Goal: Task Accomplishment & Management: Use online tool/utility

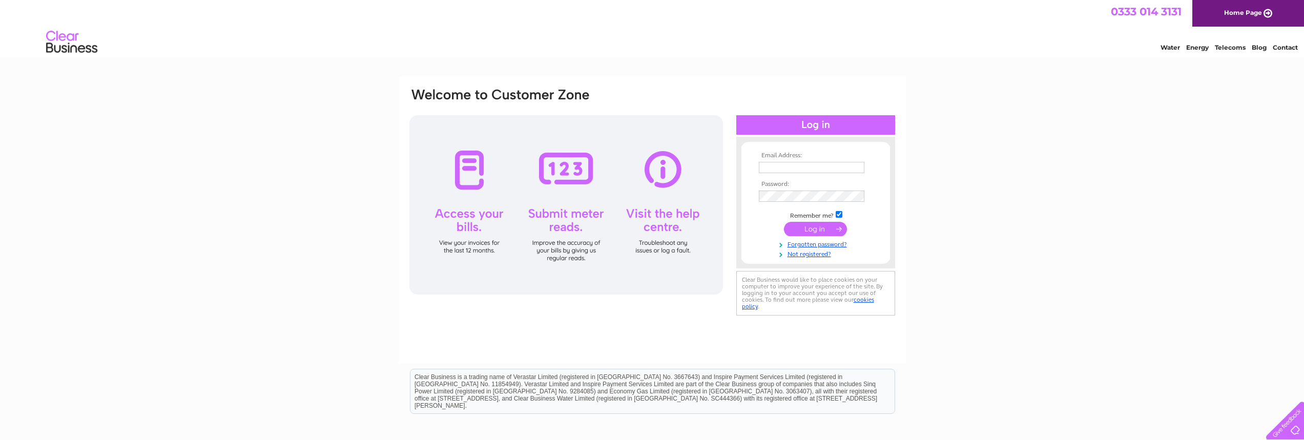
type input "[EMAIL_ADDRESS][DOMAIN_NAME]"
click at [822, 226] on input "submit" at bounding box center [815, 229] width 63 height 14
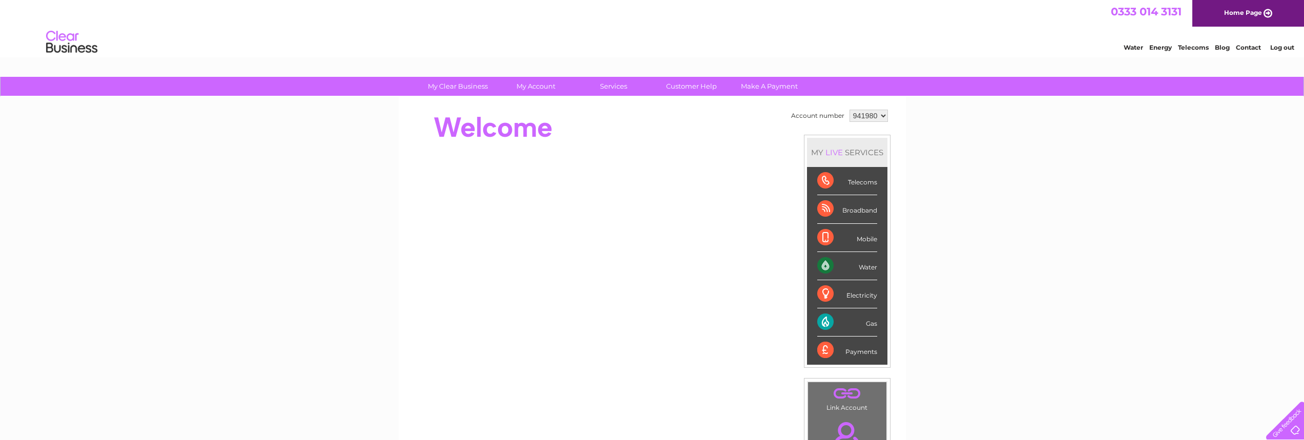
click at [817, 263] on div "Water" at bounding box center [847, 266] width 60 height 28
click at [856, 262] on div "Water" at bounding box center [847, 266] width 60 height 28
click at [822, 266] on div "Water" at bounding box center [847, 266] width 60 height 28
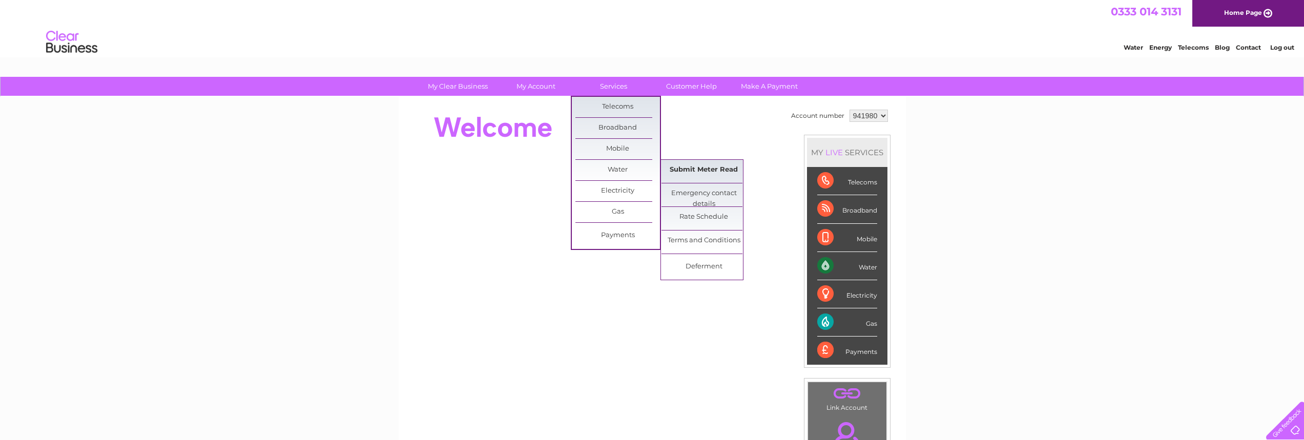
click at [691, 172] on link "Submit Meter Read" at bounding box center [704, 170] width 85 height 20
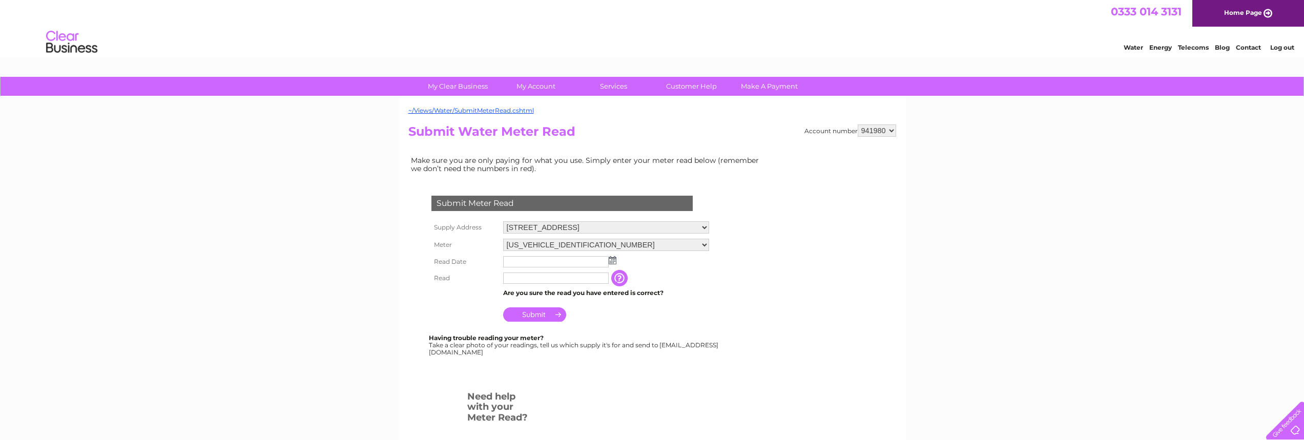
click at [611, 261] on img at bounding box center [613, 260] width 8 height 8
click at [578, 305] on link "2" at bounding box center [577, 305] width 14 height 10
type input "[DATE]"
click at [549, 280] on input "text" at bounding box center [556, 278] width 106 height 11
click at [540, 278] on input "text" at bounding box center [556, 278] width 106 height 11
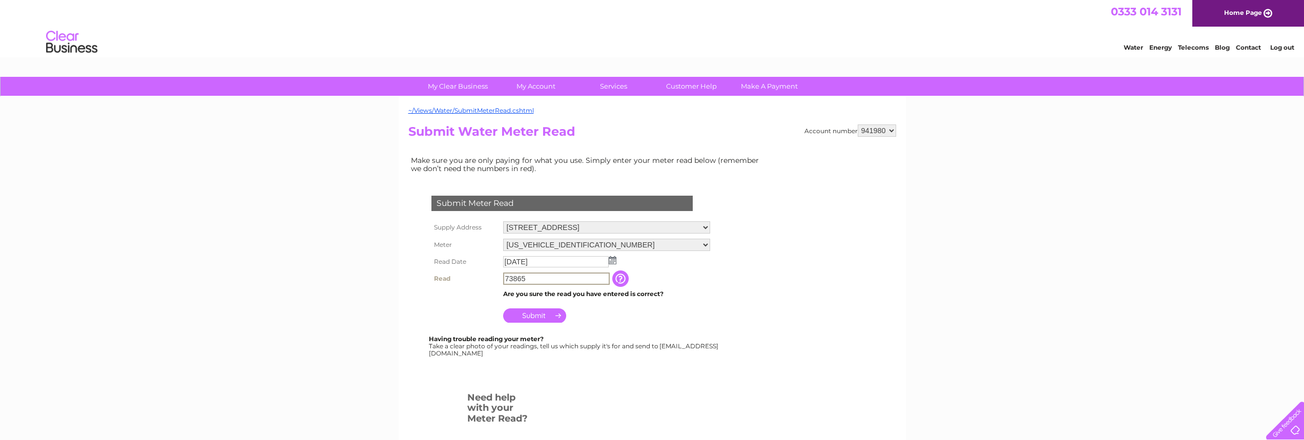
click at [538, 314] on input "Submit" at bounding box center [534, 315] width 63 height 14
click at [508, 276] on input "73865" at bounding box center [556, 279] width 107 height 12
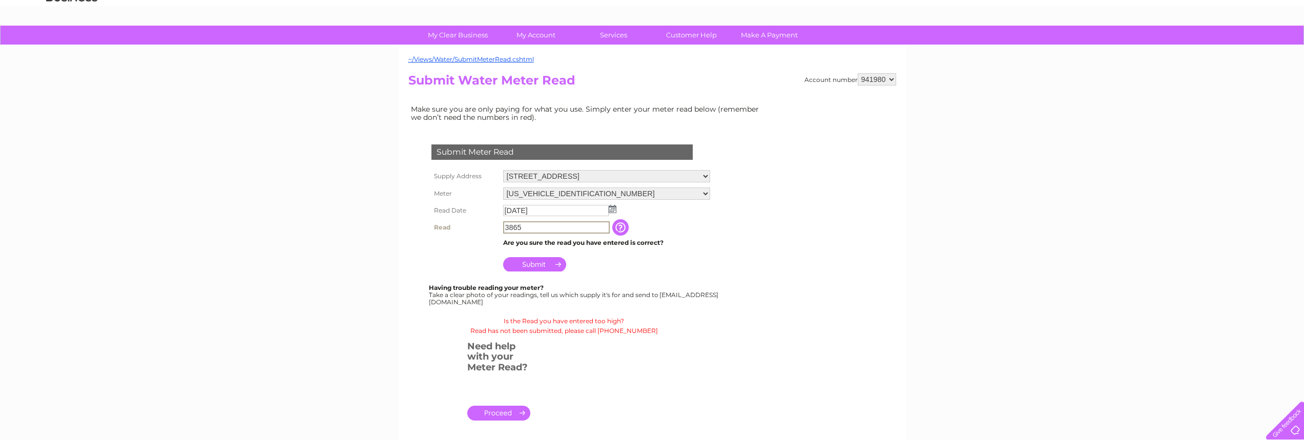
click at [545, 257] on input "Submit" at bounding box center [534, 264] width 63 height 14
click at [530, 263] on input "Submit" at bounding box center [534, 263] width 63 height 14
click at [531, 228] on input "3865" at bounding box center [556, 226] width 106 height 11
type input "3"
click at [519, 227] on input "text" at bounding box center [556, 227] width 107 height 12
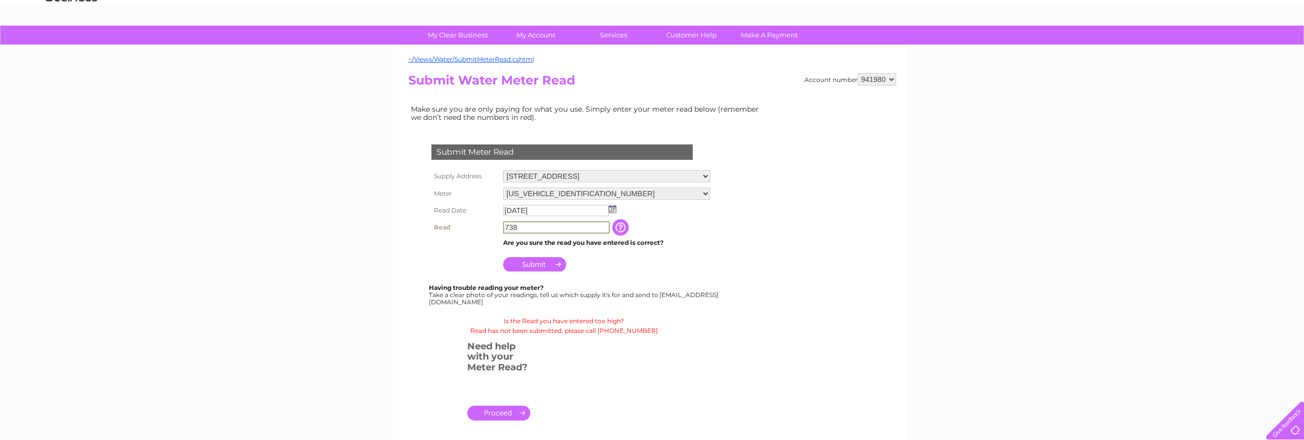
type input "738"
click at [534, 264] on input "Submit" at bounding box center [534, 264] width 63 height 14
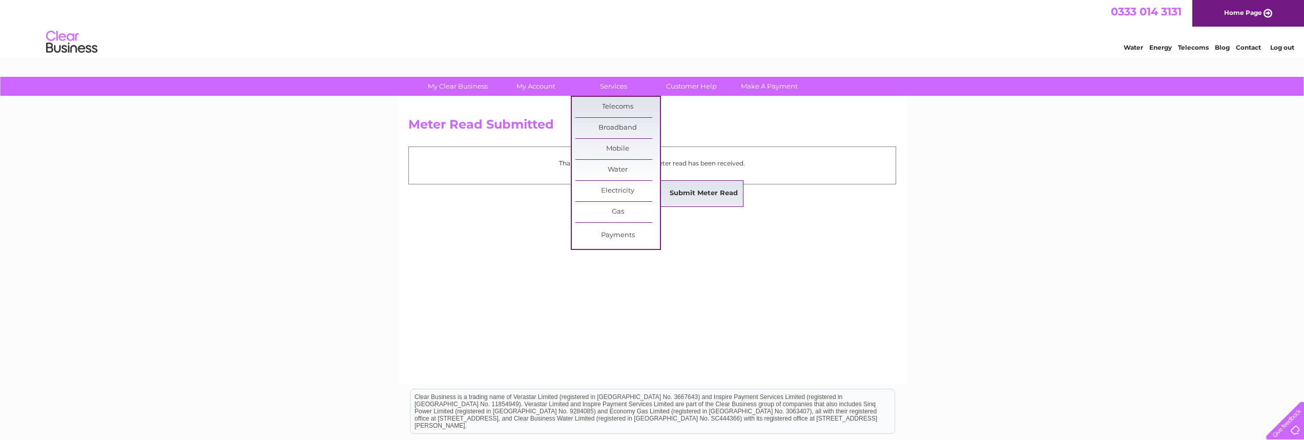
click at [696, 189] on link "Submit Meter Read" at bounding box center [704, 193] width 85 height 20
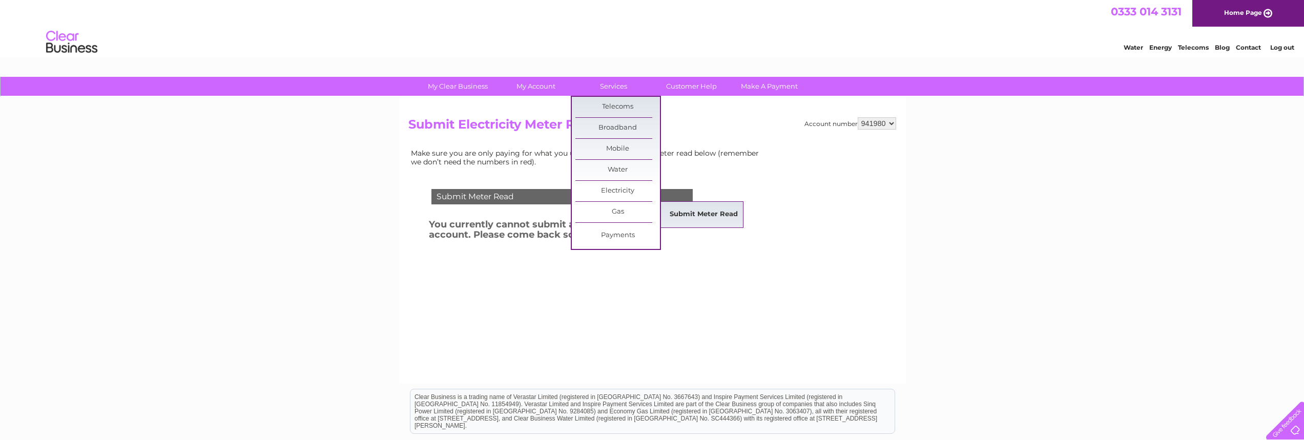
click at [690, 208] on link "Submit Meter Read" at bounding box center [704, 214] width 85 height 20
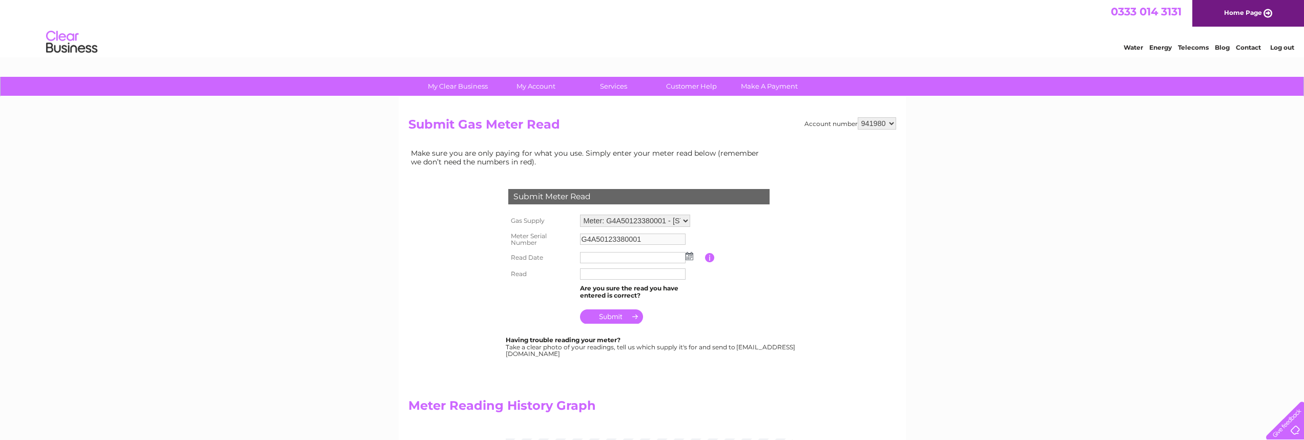
click at [687, 255] on img at bounding box center [690, 256] width 8 height 8
click at [655, 300] on link "2" at bounding box center [654, 301] width 14 height 10
type input "[DATE]"
click at [610, 274] on input "text" at bounding box center [633, 274] width 107 height 12
type input "38109"
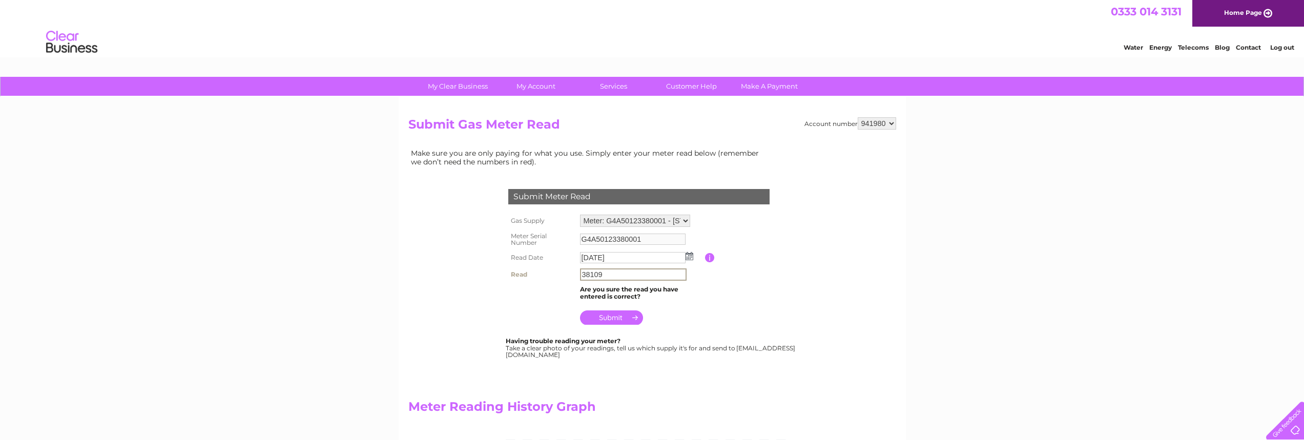
click at [613, 315] on input "submit" at bounding box center [611, 318] width 63 height 14
